Goal: Information Seeking & Learning: Learn about a topic

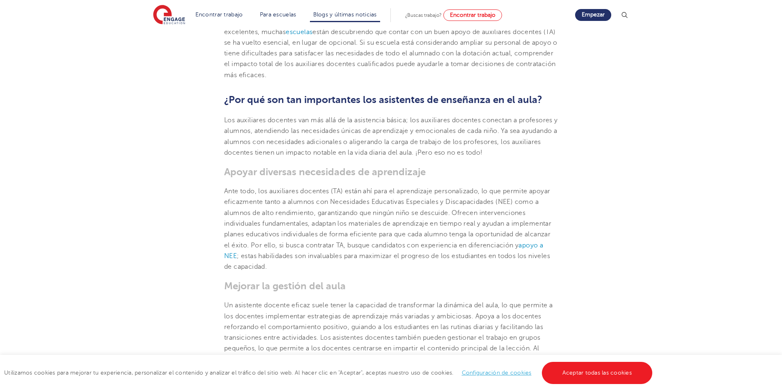
scroll to position [258, 0]
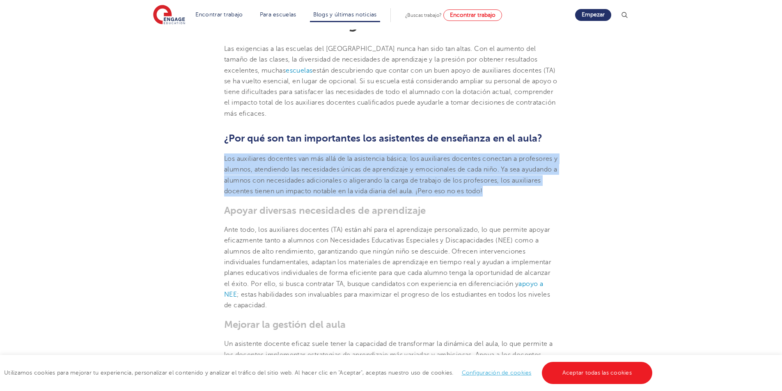
drag, startPoint x: 224, startPoint y: 158, endPoint x: 524, endPoint y: 187, distance: 300.9
click at [524, 187] on p "Los auxiliares docentes van más allá de la asistencia básica; los auxiliares do…" at bounding box center [391, 174] width 334 height 43
copy font "Los auxiliares docentes van más allá de la asistencia básica; los auxiliares do…"
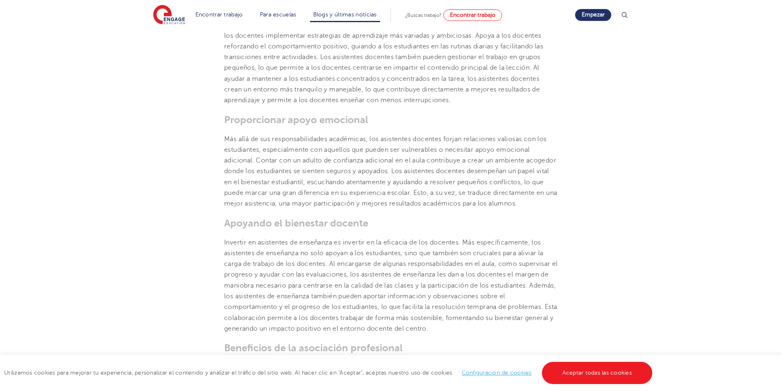
scroll to position [586, 0]
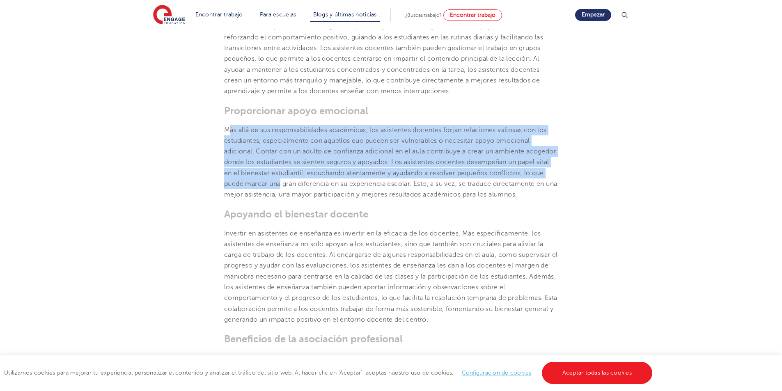
drag, startPoint x: 230, startPoint y: 129, endPoint x: 338, endPoint y: 189, distance: 123.4
click at [338, 189] on p "Más allá de sus responsabilidades académicas, los asistentes docentes forjan re…" at bounding box center [391, 163] width 334 height 76
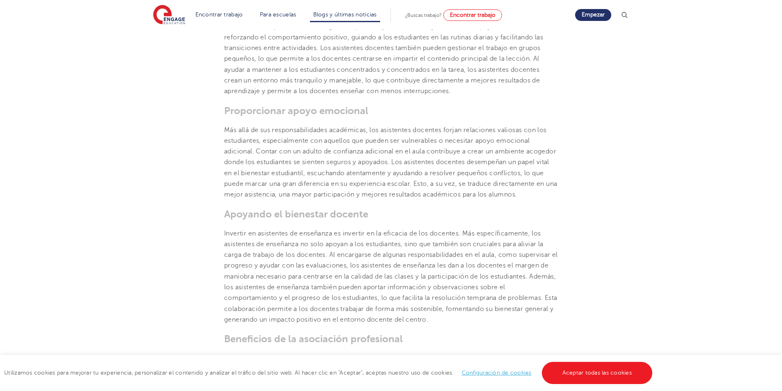
click at [217, 126] on section "[DATE] La importancia de los asistentes de enseñanza: una guía Las exigencias a…" at bounding box center [391, 202] width 498 height 1122
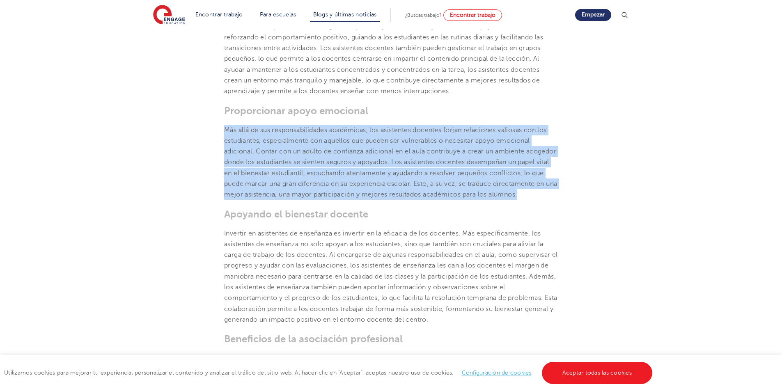
drag, startPoint x: 224, startPoint y: 127, endPoint x: 293, endPoint y: 204, distance: 103.4
click at [293, 200] on p "Más allá de sus responsabilidades académicas, los asistentes docentes forjan re…" at bounding box center [391, 163] width 334 height 76
copy font "Más allá de sus responsabilidades académicas, los asistentes docentes forjan re…"
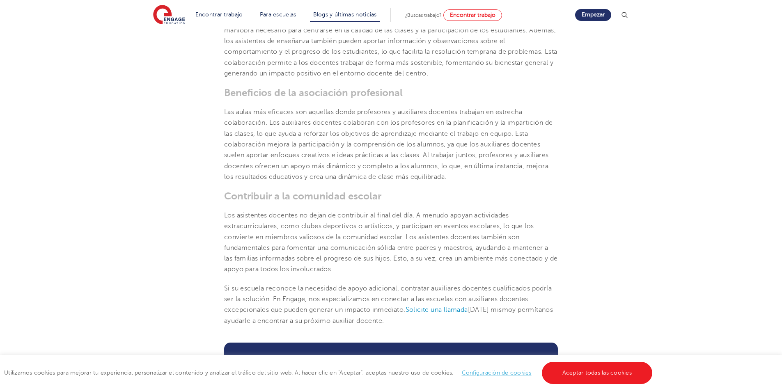
scroll to position [873, 0]
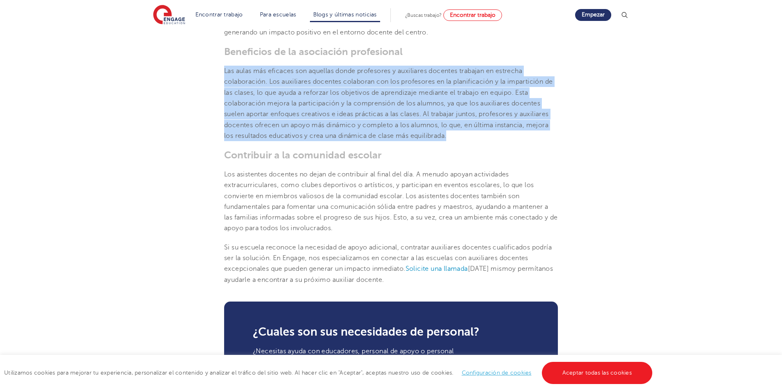
drag, startPoint x: 226, startPoint y: 78, endPoint x: 465, endPoint y: 147, distance: 249.4
click at [465, 141] on p "Las aulas más eficaces son aquellas donde profesores y auxiliares docentes trab…" at bounding box center [391, 104] width 334 height 76
copy font "Las aulas más eficaces son aquellas donde profesores y auxiliares docentes trab…"
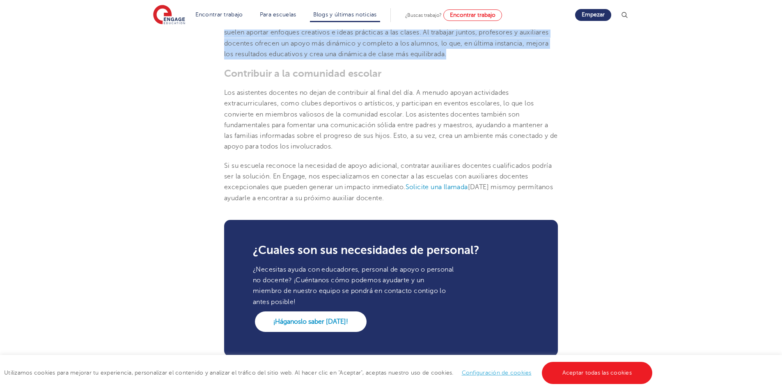
scroll to position [955, 0]
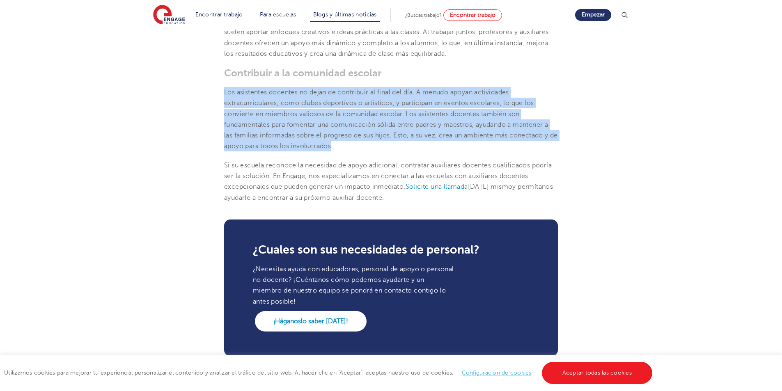
drag, startPoint x: 223, startPoint y: 102, endPoint x: 343, endPoint y: 156, distance: 131.1
copy font "Los asistentes docentes no dejan de contribuir al final del día. A menudo apoya…"
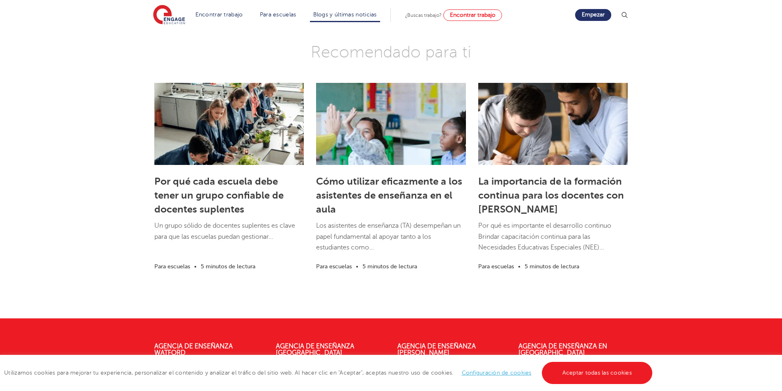
scroll to position [1317, 0]
